Goal: Task Accomplishment & Management: Use online tool/utility

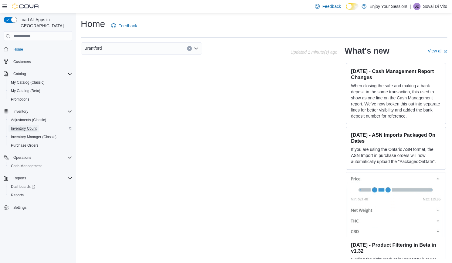
click at [29, 126] on span "Inventory Count" at bounding box center [24, 128] width 26 height 5
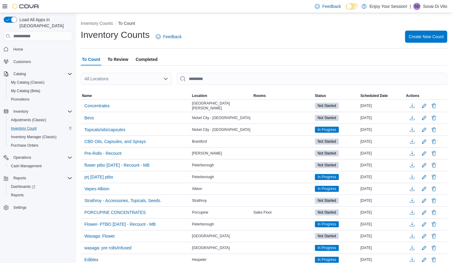
click at [123, 62] on span "To Review" at bounding box center [117, 59] width 21 height 12
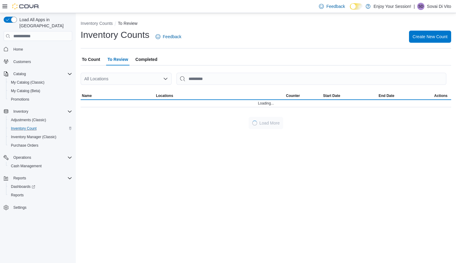
click at [92, 61] on span "To Count" at bounding box center [91, 59] width 18 height 12
click at [144, 80] on div "All Locations" at bounding box center [126, 79] width 91 height 12
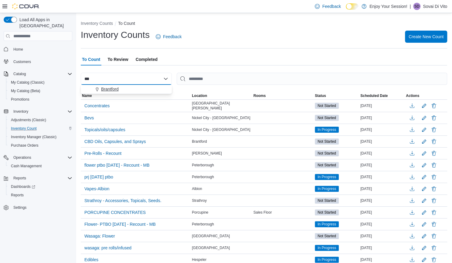
type input "***"
click at [120, 90] on div "Brantford" at bounding box center [130, 89] width 76 height 6
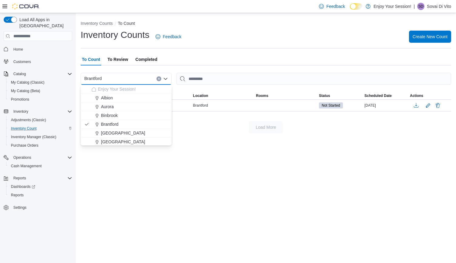
click at [246, 156] on div "Inventory Counts To Count Inventory Counts Feedback Create New Count To Count T…" at bounding box center [266, 138] width 380 height 250
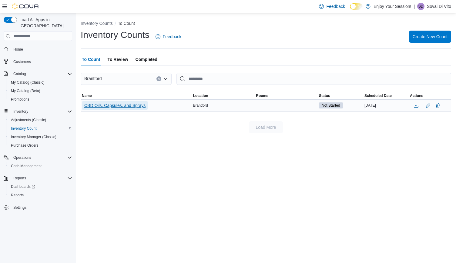
click at [128, 104] on span "CBD Oils, Capsules, and Sprays" at bounding box center [114, 106] width 61 height 6
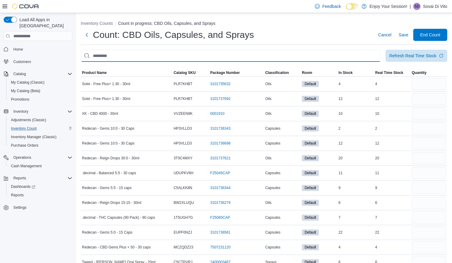
click at [197, 50] on input "This is a search bar. After typing your query, hit enter to filter the results …" at bounding box center [231, 56] width 300 height 12
click at [194, 56] on input "This is a search bar. After typing your query, hit enter to filter the results …" at bounding box center [231, 56] width 300 height 12
click at [168, 59] on input "This is a search bar. After typing your query, hit enter to filter the results …" at bounding box center [231, 56] width 300 height 12
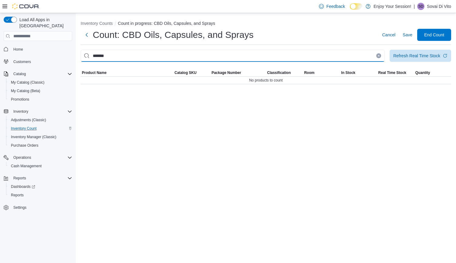
type input "*******"
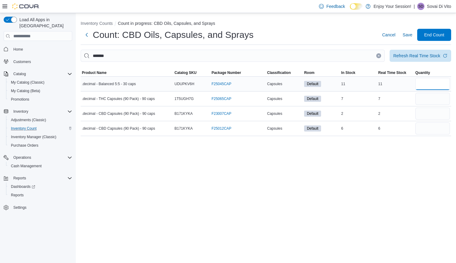
click at [431, 87] on input "number" at bounding box center [433, 84] width 35 height 12
type input "**"
click at [429, 102] on input "number" at bounding box center [433, 99] width 35 height 12
click at [421, 117] on input "number" at bounding box center [433, 114] width 35 height 12
type input "*"
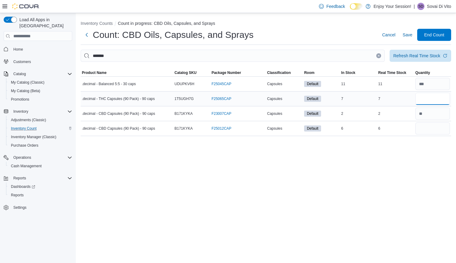
click at [428, 97] on input "number" at bounding box center [433, 99] width 35 height 12
type input "*"
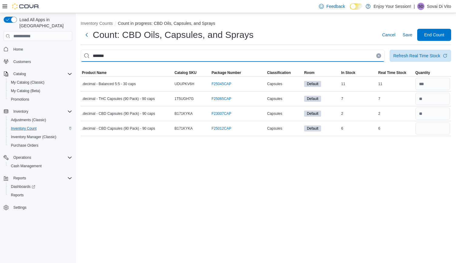
click at [374, 54] on input "*******" at bounding box center [233, 56] width 304 height 12
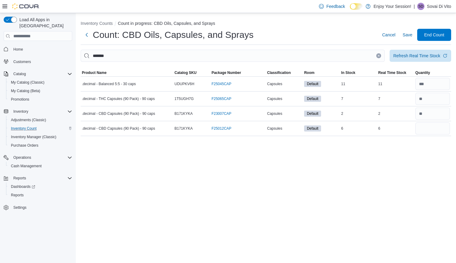
click at [379, 56] on icon "Clear input" at bounding box center [379, 56] width 2 height 2
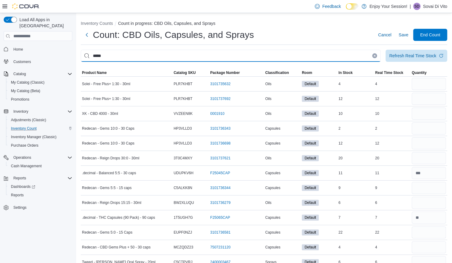
type input "*****"
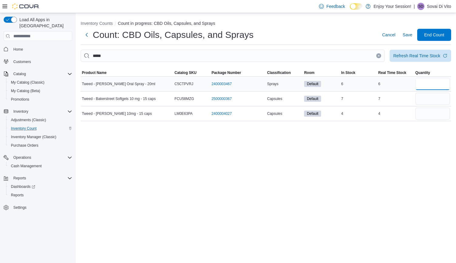
click at [428, 83] on input "number" at bounding box center [433, 84] width 35 height 12
type input "*"
click at [429, 102] on input "number" at bounding box center [433, 99] width 35 height 12
type input "*"
click at [428, 113] on input "number" at bounding box center [433, 114] width 35 height 12
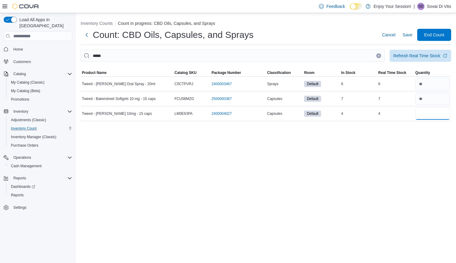
type input "*"
click at [379, 55] on icon "Clear input" at bounding box center [379, 56] width 2 height 2
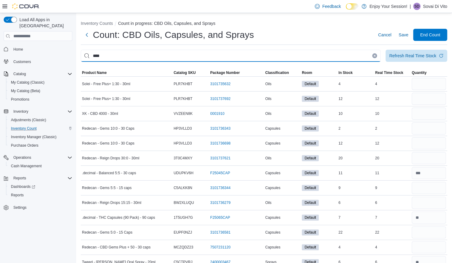
type input "****"
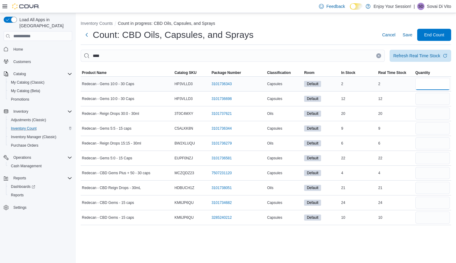
click at [426, 89] on input "number" at bounding box center [433, 84] width 35 height 12
type input "*"
click at [424, 110] on input "number" at bounding box center [433, 114] width 35 height 12
click at [434, 148] on input "number" at bounding box center [433, 143] width 35 height 12
type input "*"
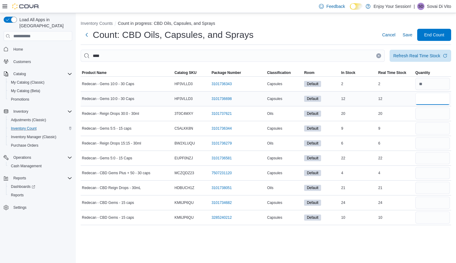
click at [424, 100] on input "number" at bounding box center [433, 99] width 35 height 12
click at [422, 110] on input "number" at bounding box center [433, 114] width 35 height 12
type input "**"
click at [424, 99] on input "number" at bounding box center [433, 99] width 35 height 12
click at [431, 131] on input "number" at bounding box center [433, 129] width 35 height 12
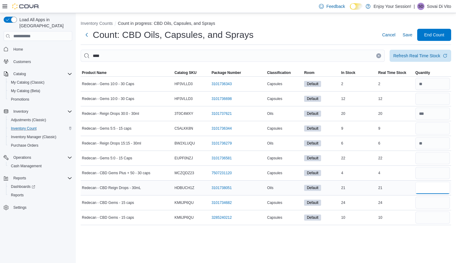
click at [418, 188] on input "number" at bounding box center [433, 188] width 35 height 12
type input "**"
click at [427, 198] on input "number" at bounding box center [433, 203] width 35 height 12
click at [430, 215] on input "number" at bounding box center [433, 218] width 35 height 12
type input "**"
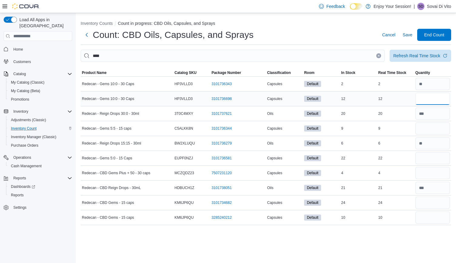
click at [435, 103] on input "number" at bounding box center [433, 99] width 35 height 12
click at [427, 125] on input "number" at bounding box center [433, 129] width 35 height 12
type input "*"
click at [427, 101] on input "number" at bounding box center [433, 99] width 35 height 12
click at [425, 176] on input "number" at bounding box center [433, 173] width 35 height 12
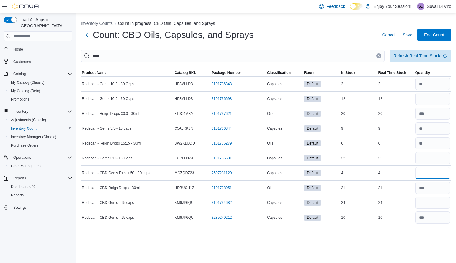
type input "*"
click at [407, 36] on span "Save" at bounding box center [408, 35] width 10 height 6
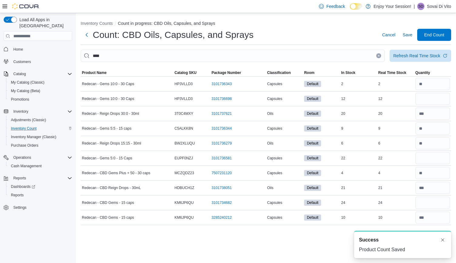
click at [379, 54] on button "Clear input" at bounding box center [379, 55] width 5 height 5
